Goal: Communication & Community: Answer question/provide support

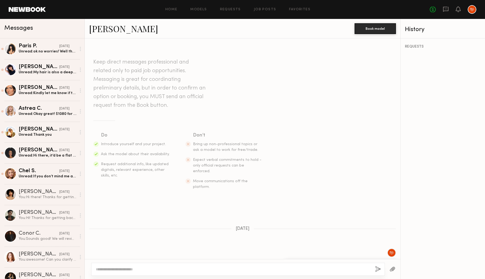
scroll to position [542, 0]
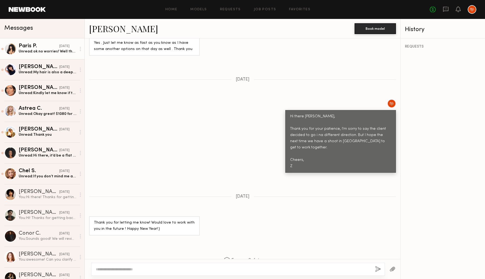
click at [39, 48] on div "Paris P." at bounding box center [39, 46] width 41 height 5
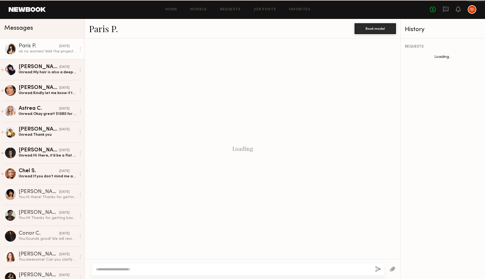
scroll to position [438, 0]
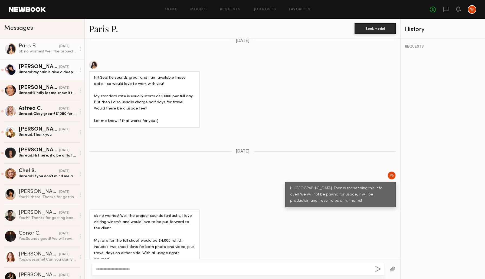
click at [39, 65] on div "[PERSON_NAME]" at bounding box center [39, 66] width 41 height 5
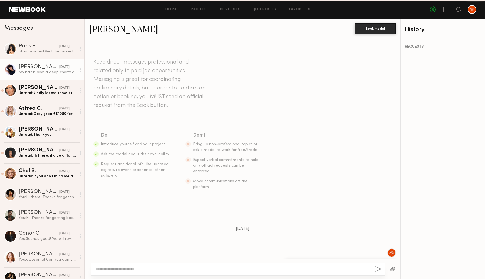
scroll to position [406, 0]
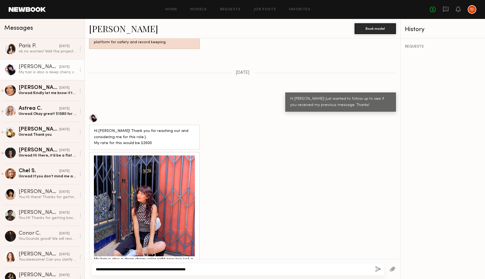
type textarea "**********"
click at [377, 270] on button "button" at bounding box center [378, 269] width 6 height 7
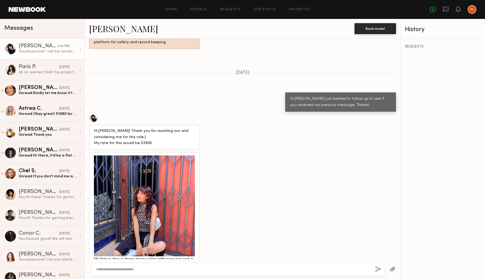
scroll to position [469, 0]
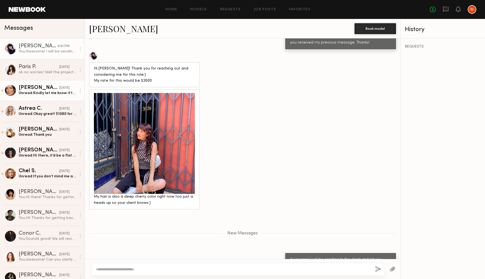
click at [47, 94] on div "Unread: Kindly let me know if the client wishes to go over the conditions!" at bounding box center [48, 93] width 58 height 5
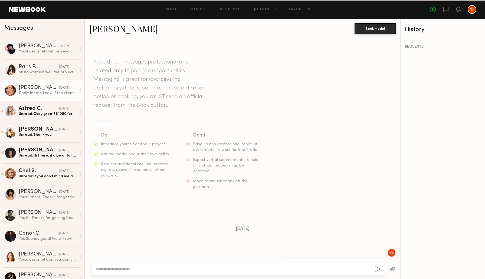
scroll to position [564, 0]
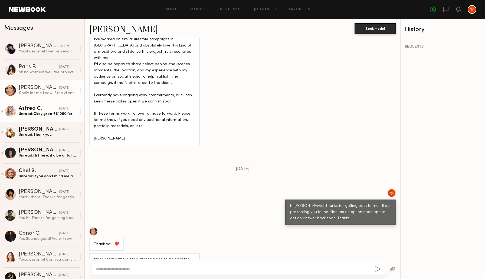
click at [34, 114] on div "Unread: Okay great! $1080 for a 7 hr day, $1,200 for a for a full 8. Thank you!" at bounding box center [48, 113] width 58 height 5
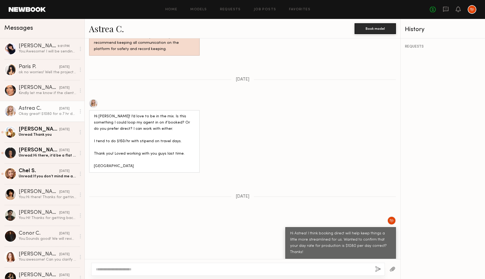
scroll to position [638, 0]
drag, startPoint x: 161, startPoint y: 242, endPoint x: 151, endPoint y: 242, distance: 9.5
click at [151, 265] on div "Okay great! $1080 for a 7 hr day, $1,200 for a for a full 8. Thank you!" at bounding box center [144, 271] width 101 height 12
copy div "$1,200"
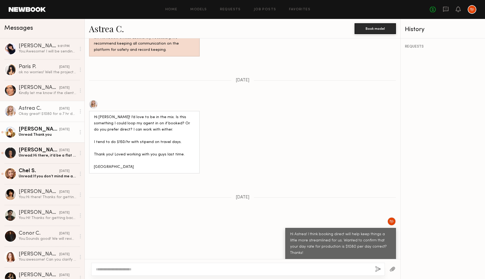
click at [41, 128] on div "[PERSON_NAME]" at bounding box center [39, 129] width 41 height 5
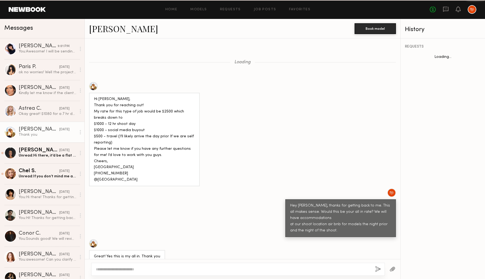
scroll to position [658, 0]
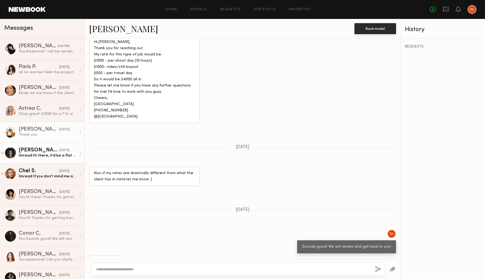
click at [39, 150] on div "[PERSON_NAME]" at bounding box center [39, 150] width 41 height 5
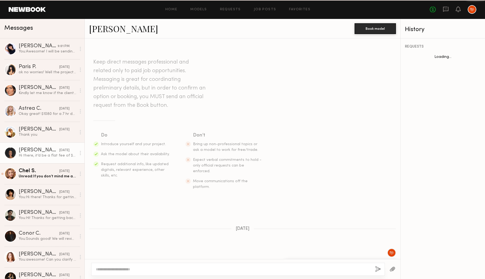
scroll to position [409, 0]
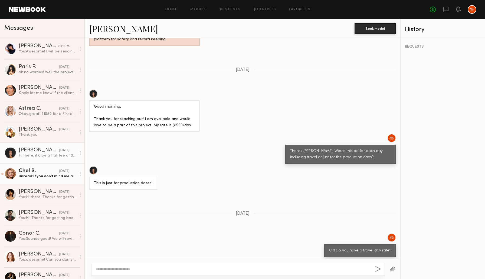
click at [45, 177] on div "Unread: If you don’t mind me asking, what is your budget for this project? If I…" at bounding box center [48, 176] width 58 height 5
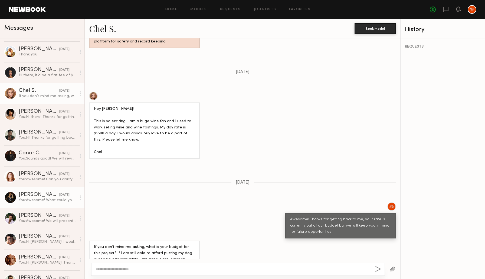
scroll to position [99, 0]
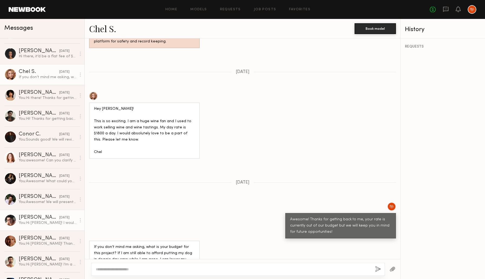
click at [41, 222] on div "You: Hi [PERSON_NAME]! I would expect our days to run about 10 hours but with l…" at bounding box center [48, 222] width 58 height 5
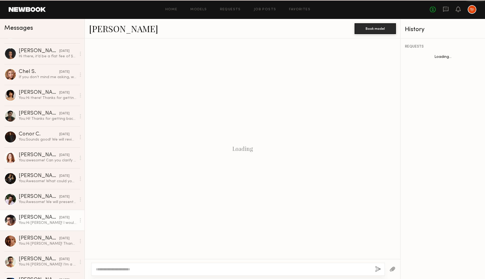
scroll to position [368, 0]
